Goal: Check status: Check status

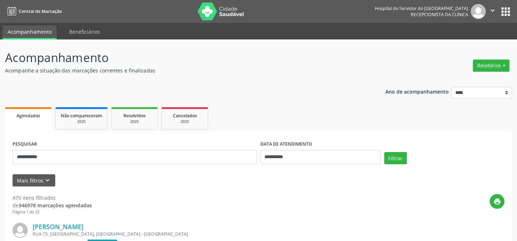
type input "**********"
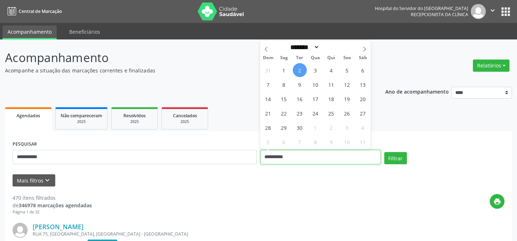
drag, startPoint x: 298, startPoint y: 153, endPoint x: 252, endPoint y: 157, distance: 46.9
click at [252, 157] on div "**********" at bounding box center [259, 154] width 496 height 31
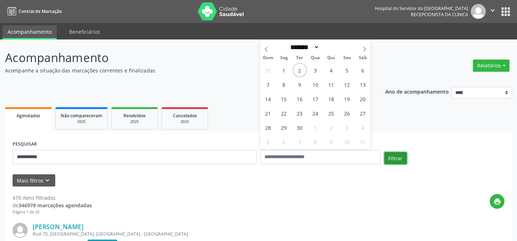
click at [394, 157] on button "Filtrar" at bounding box center [395, 158] width 23 height 12
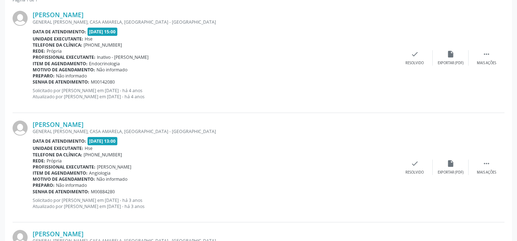
scroll to position [228, 0]
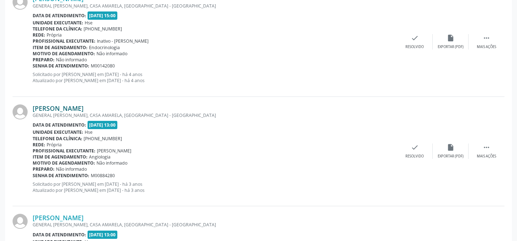
click at [84, 108] on link "[PERSON_NAME]" at bounding box center [58, 108] width 51 height 8
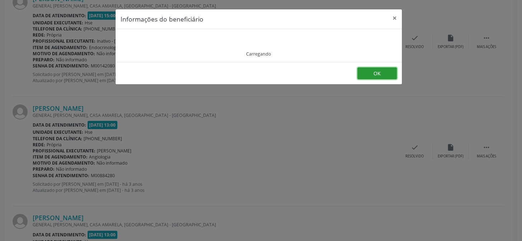
click at [382, 75] on button "OK" at bounding box center [376, 73] width 39 height 12
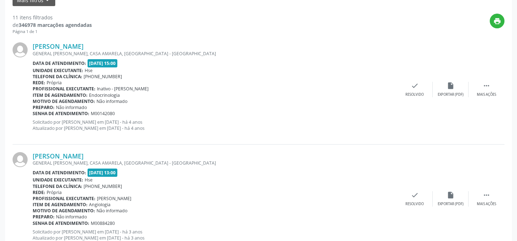
scroll to position [65, 0]
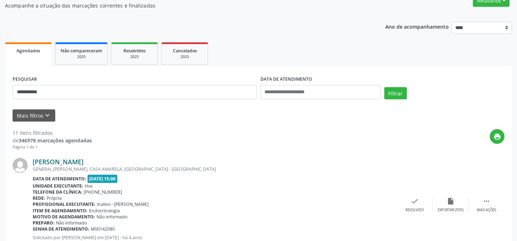
click at [84, 161] on link "[PERSON_NAME]" at bounding box center [58, 162] width 51 height 8
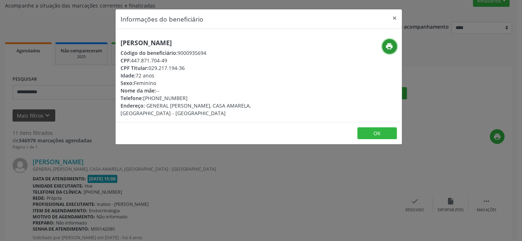
click at [388, 46] on icon "print" at bounding box center [389, 46] width 8 height 8
click at [393, 16] on button "×" at bounding box center [395, 18] width 14 height 18
